Goal: Information Seeking & Learning: Learn about a topic

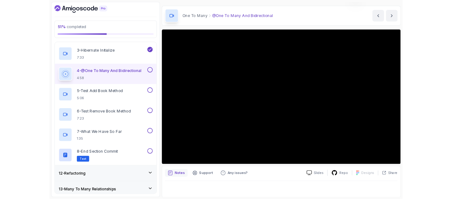
scroll to position [73, 0]
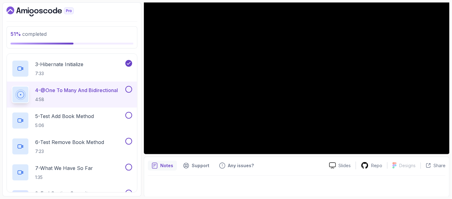
click at [266, 166] on div "Notes Support Any issues?" at bounding box center [236, 166] width 176 height 10
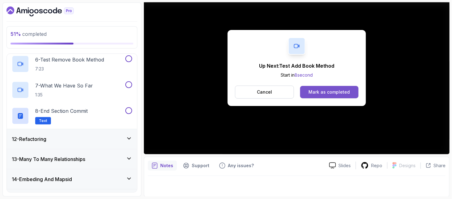
click at [330, 88] on button "Mark as completed" at bounding box center [329, 92] width 58 height 12
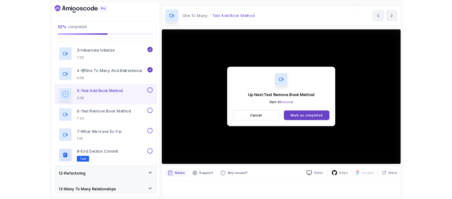
scroll to position [73, 0]
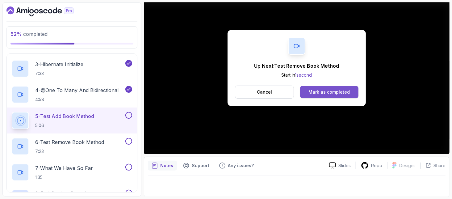
click at [346, 91] on div "Mark as completed" at bounding box center [329, 92] width 41 height 6
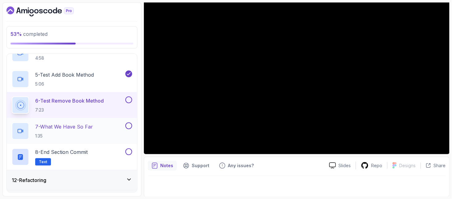
scroll to position [353, 0]
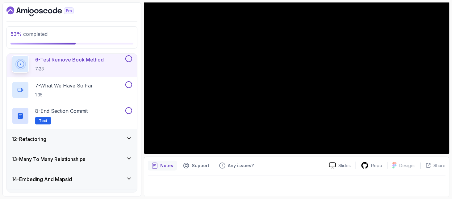
click at [148, 156] on div "Slides Repo Designs Design not available Share Notes Support Any issues? Slides…" at bounding box center [297, 89] width 306 height 215
click at [299, 178] on div at bounding box center [297, 184] width 298 height 17
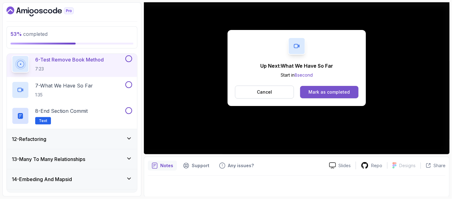
click at [321, 91] on div "Mark as completed" at bounding box center [329, 92] width 41 height 6
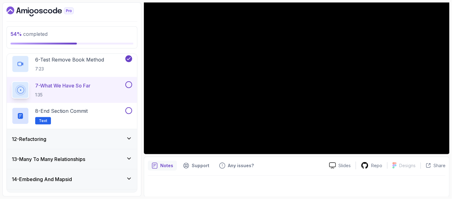
click at [282, 169] on div "Notes Support Any issues?" at bounding box center [236, 166] width 176 height 10
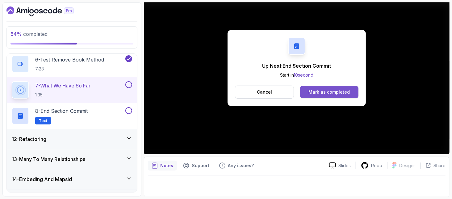
click at [330, 91] on div "Mark as completed" at bounding box center [329, 92] width 41 height 6
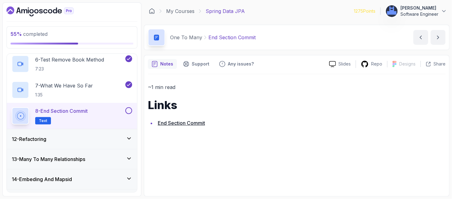
click at [127, 109] on button at bounding box center [128, 110] width 7 height 7
click at [130, 137] on icon at bounding box center [129, 138] width 6 height 6
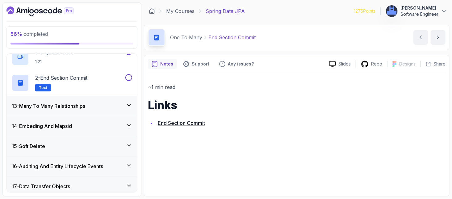
scroll to position [168, 0]
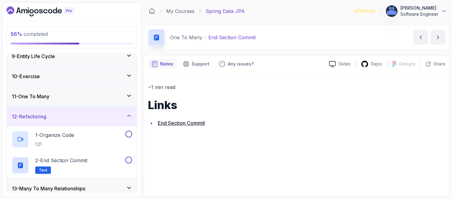
click at [70, 133] on p "1 - Organize Code" at bounding box center [54, 134] width 39 height 7
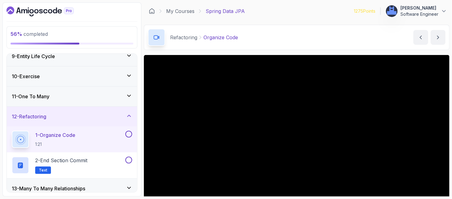
scroll to position [41, 0]
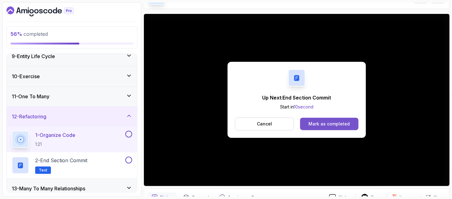
click at [343, 124] on div "Mark as completed" at bounding box center [329, 124] width 41 height 6
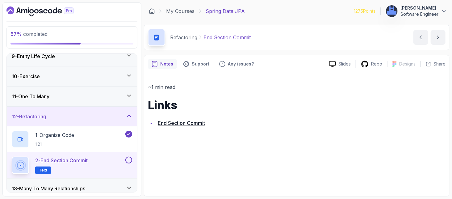
click at [130, 157] on button at bounding box center [128, 160] width 7 height 7
click at [125, 189] on div "13 - Many To Many Relationships" at bounding box center [72, 188] width 120 height 7
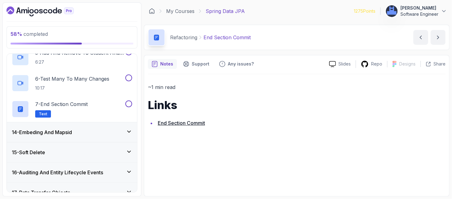
click at [93, 132] on div "14 - Embeding And Mapsid" at bounding box center [72, 131] width 120 height 7
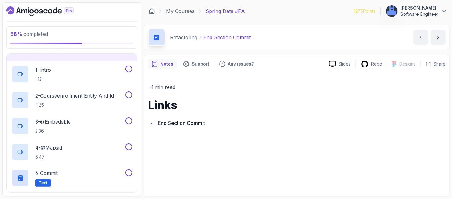
scroll to position [191, 0]
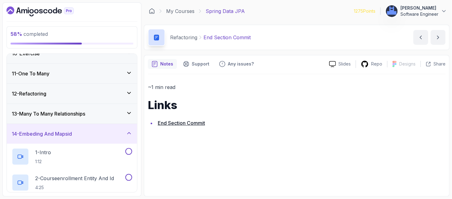
click at [76, 115] on h3 "13 - Many To Many Relationships" at bounding box center [49, 113] width 74 height 7
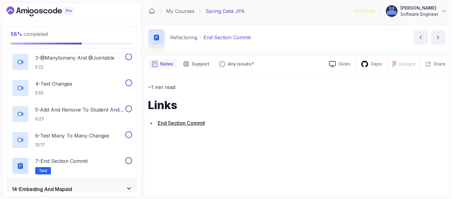
scroll to position [273, 0]
